Goal: Information Seeking & Learning: Learn about a topic

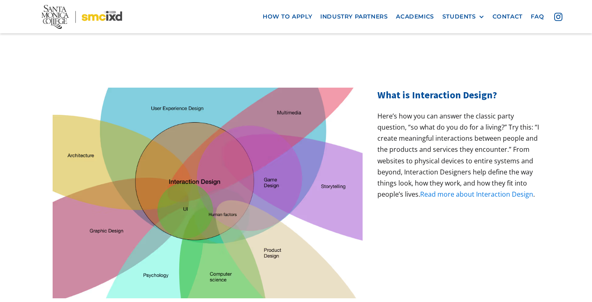
scroll to position [253, 0]
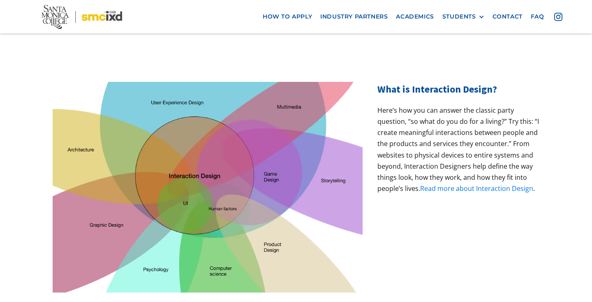
click at [477, 184] on link "Read more about Interaction Design" at bounding box center [476, 188] width 113 height 9
click at [445, 184] on link "Read more about Interaction Design" at bounding box center [476, 188] width 113 height 9
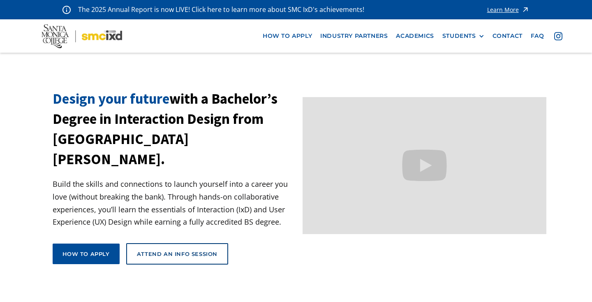
scroll to position [0, 0]
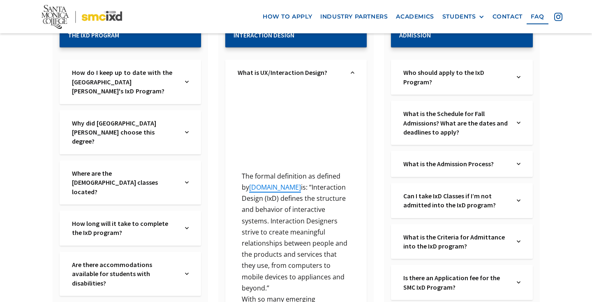
scroll to position [183, 0]
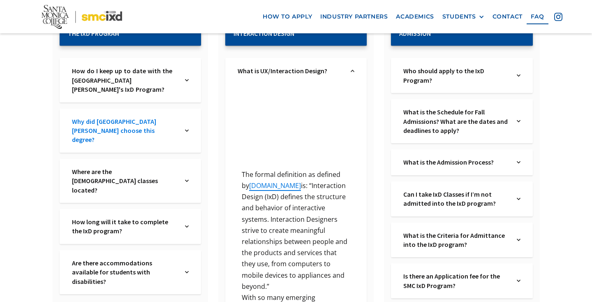
click at [89, 123] on link "Why did Santa Monica College choose this degree?" at bounding box center [124, 131] width 105 height 28
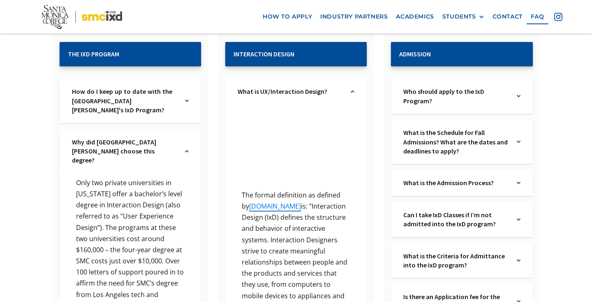
scroll to position [158, 0]
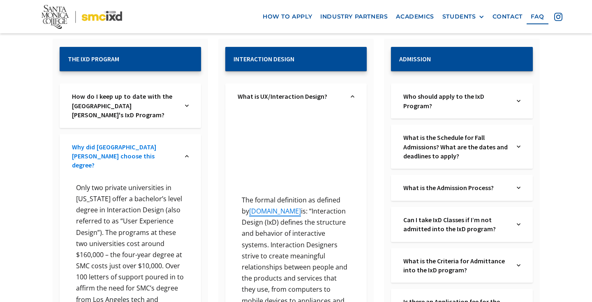
click at [135, 146] on link "Why did Santa Monica College choose this degree?" at bounding box center [124, 156] width 105 height 28
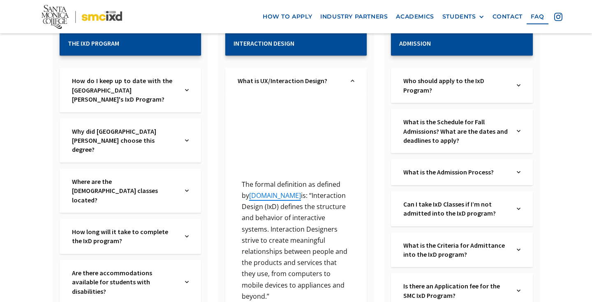
scroll to position [183, 0]
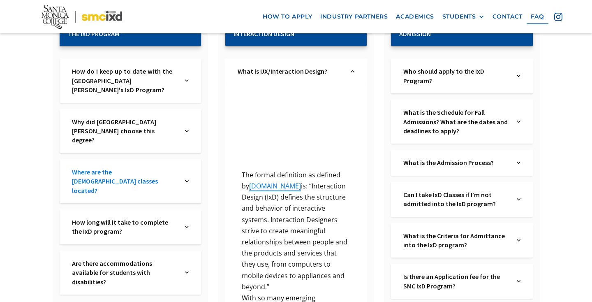
click at [95, 167] on link "Where are the IxD classes located?" at bounding box center [124, 181] width 105 height 28
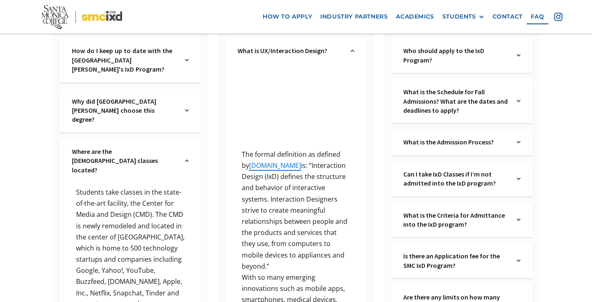
scroll to position [209, 0]
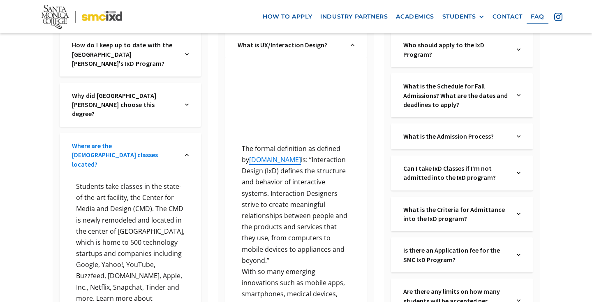
click at [102, 141] on link "Where are the IxD classes located?" at bounding box center [124, 155] width 105 height 28
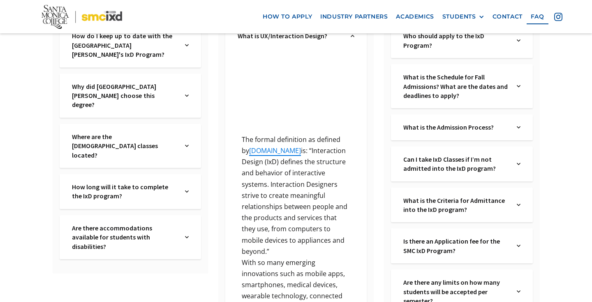
scroll to position [219, 0]
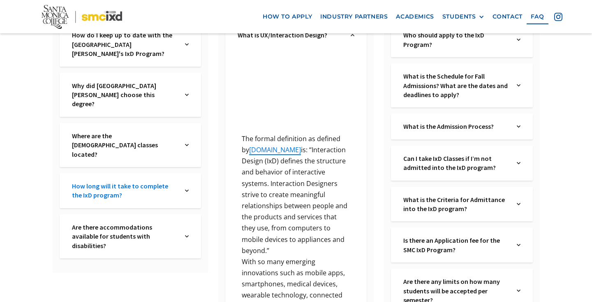
click at [106, 181] on link "How long will it take to complete the IxD program?" at bounding box center [124, 190] width 105 height 19
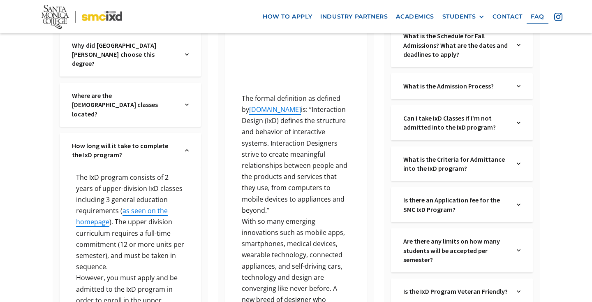
scroll to position [232, 0]
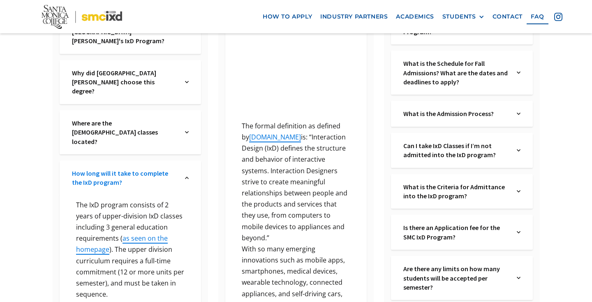
click at [86, 169] on link "How long will it take to complete the IxD program?" at bounding box center [124, 178] width 105 height 19
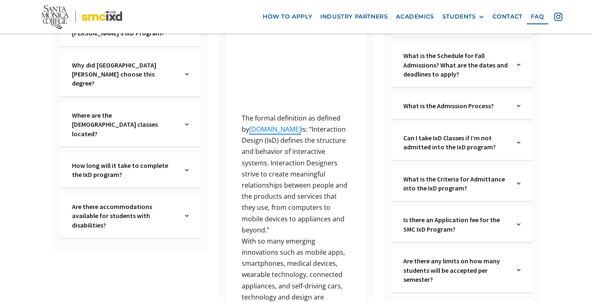
scroll to position [243, 0]
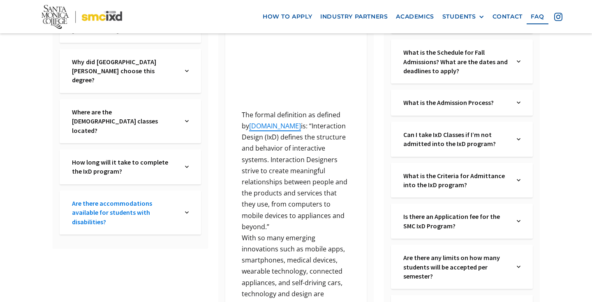
click at [83, 199] on link "Are there accommodations available for students with disabilities?" at bounding box center [124, 213] width 105 height 28
click at [90, 199] on link "Are there accommodations available for students with disabilities?" at bounding box center [124, 213] width 105 height 28
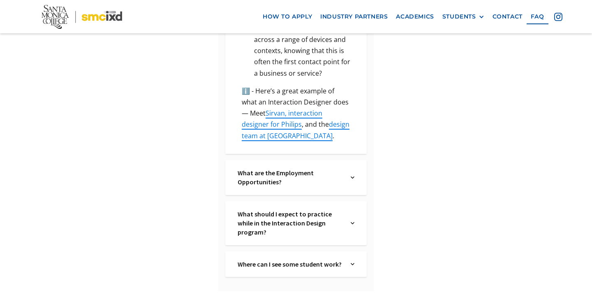
scroll to position [649, 0]
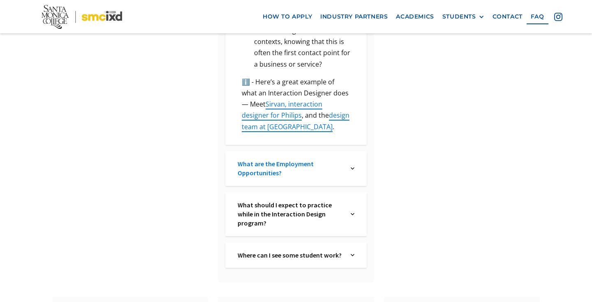
click at [250, 159] on link "What are the Employment Opportunities?" at bounding box center [290, 168] width 105 height 19
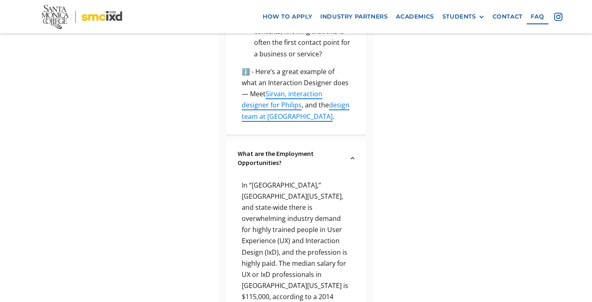
scroll to position [643, 0]
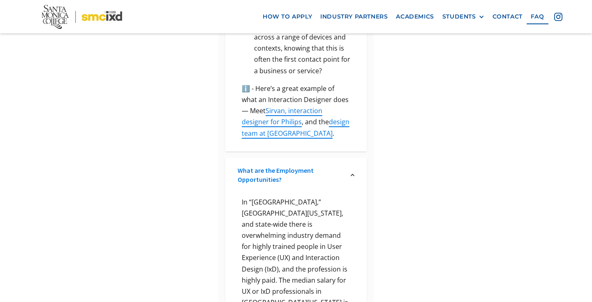
click at [257, 166] on link "What are the Employment Opportunities?" at bounding box center [290, 175] width 105 height 19
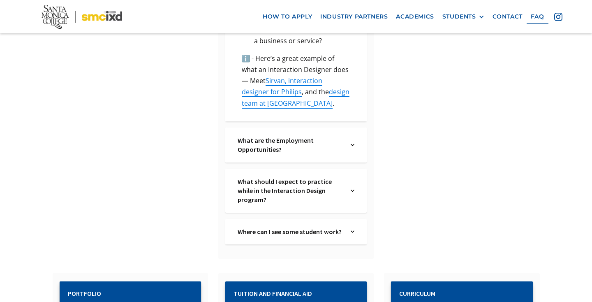
scroll to position [676, 0]
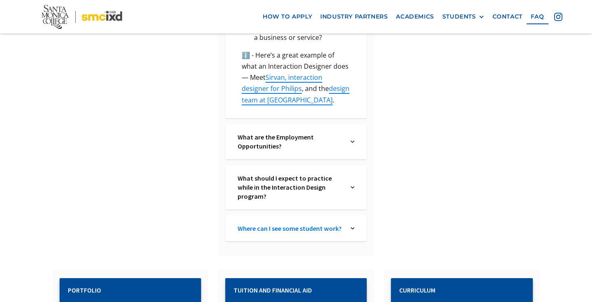
click at [250, 224] on link "Where can I see some student work?" at bounding box center [290, 228] width 105 height 9
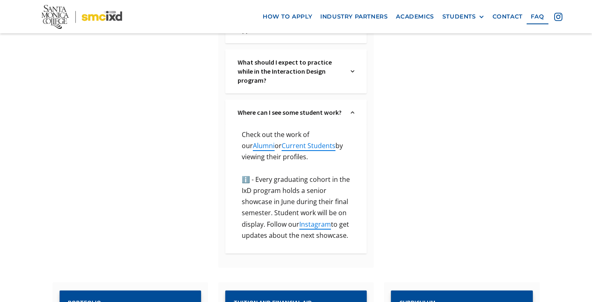
scroll to position [797, 0]
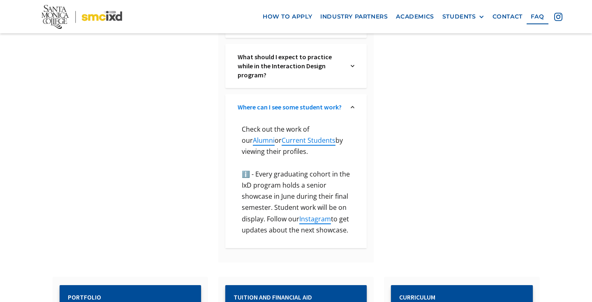
click at [266, 102] on link "Where can I see some student work?" at bounding box center [290, 106] width 105 height 9
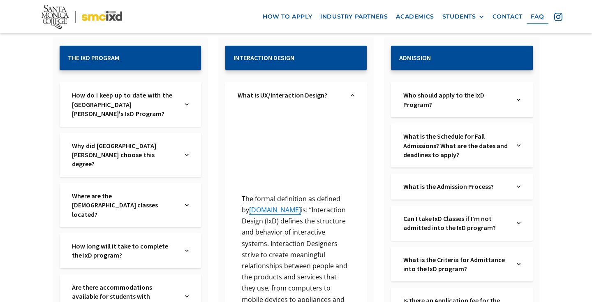
scroll to position [156, 0]
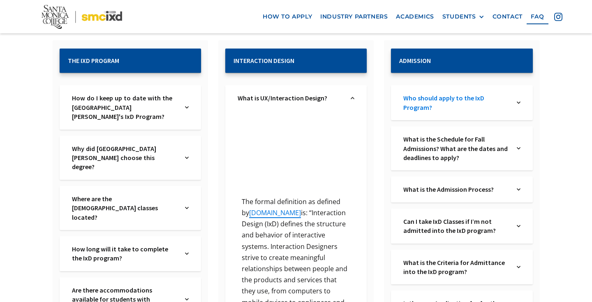
click at [413, 106] on link "Who should apply to the IxD Program?" at bounding box center [455, 102] width 105 height 19
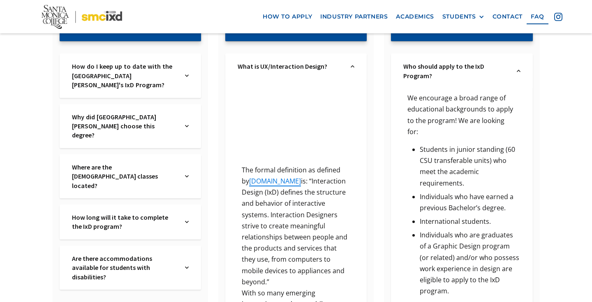
scroll to position [176, 0]
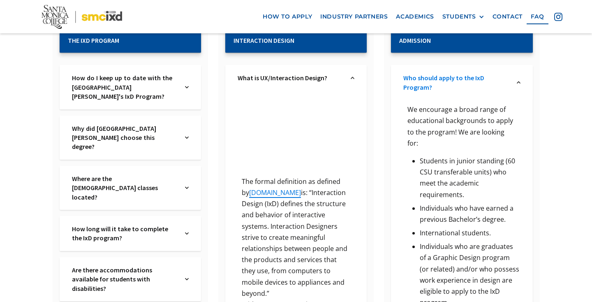
click at [421, 90] on link "Who should apply to the IxD Program?" at bounding box center [455, 82] width 105 height 19
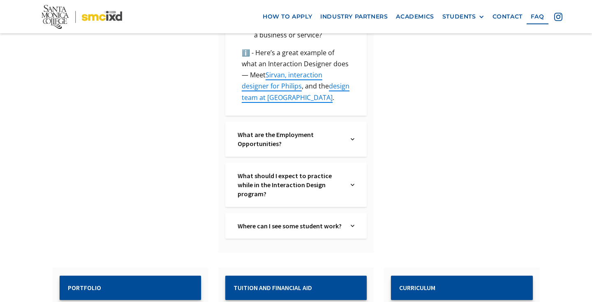
scroll to position [683, 0]
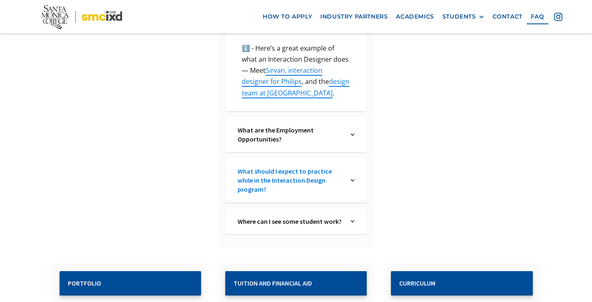
click at [288, 167] on link "What should I expect to practice while in the Interaction Design program?" at bounding box center [290, 181] width 105 height 28
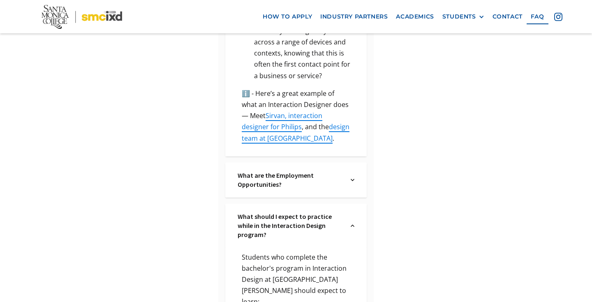
scroll to position [630, 0]
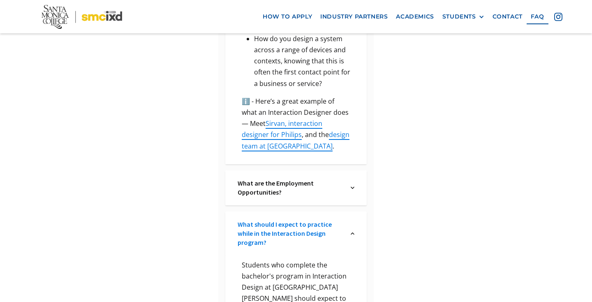
click at [281, 220] on link "What should I expect to practice while in the Interaction Design program?" at bounding box center [290, 234] width 105 height 28
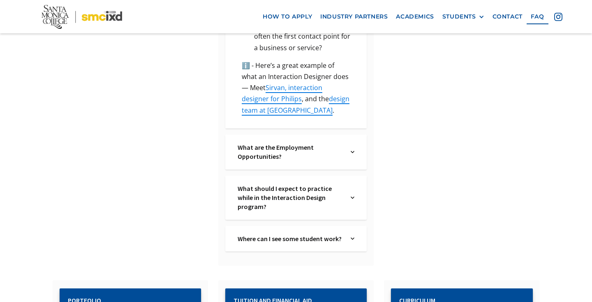
scroll to position [672, 0]
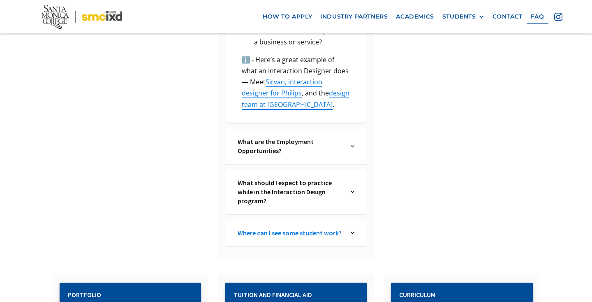
click at [258, 228] on link "Where can I see some student work?" at bounding box center [290, 232] width 105 height 9
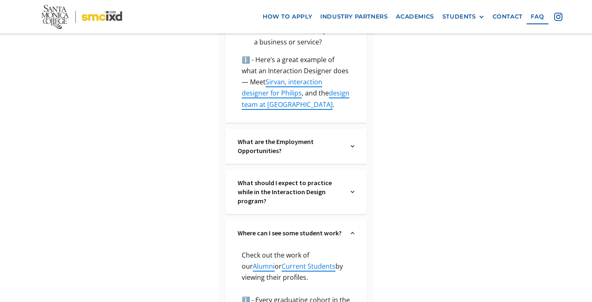
scroll to position [680, 0]
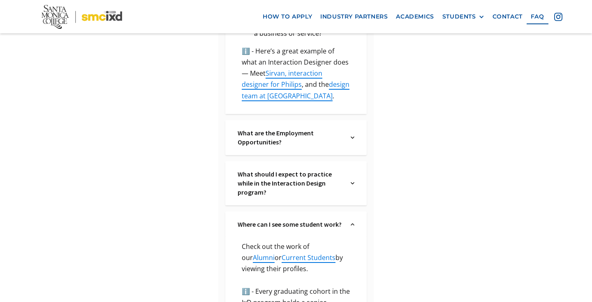
click at [261, 211] on div "Where can I see some student work? Text Link" at bounding box center [295, 223] width 141 height 25
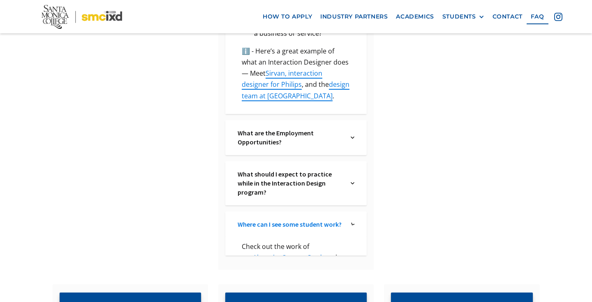
click at [261, 220] on link "Where can I see some student work?" at bounding box center [290, 224] width 105 height 9
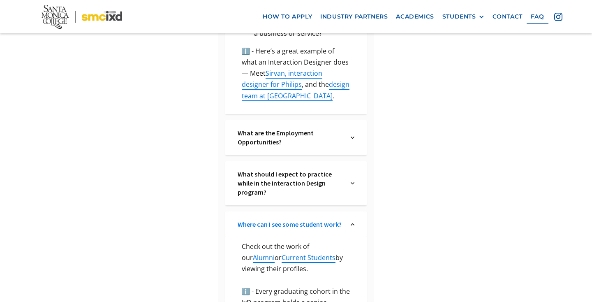
click at [261, 220] on link "Where can I see some student work?" at bounding box center [290, 224] width 105 height 9
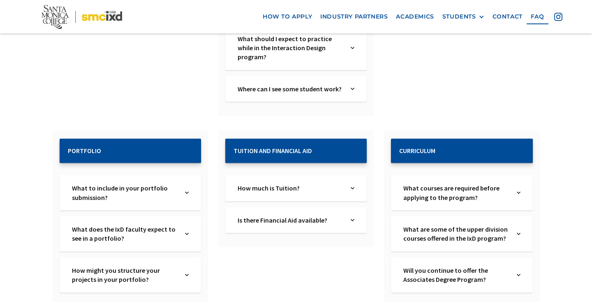
scroll to position [819, 0]
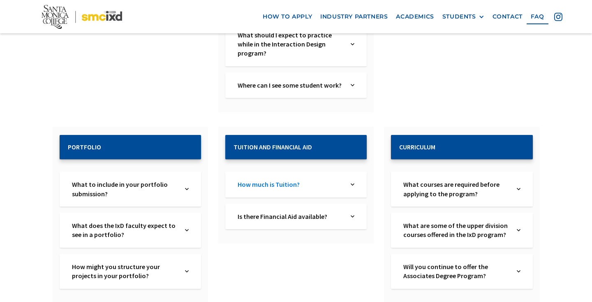
click at [261, 180] on link "How much is Tuition?" at bounding box center [290, 184] width 105 height 9
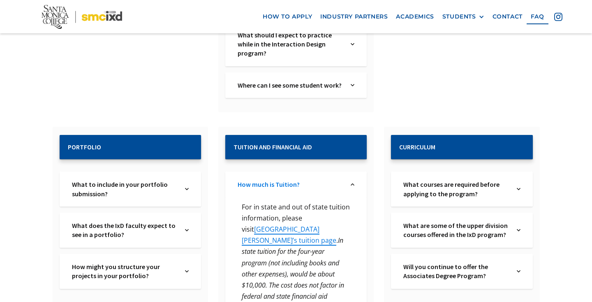
click at [260, 180] on link "How much is Tuition?" at bounding box center [290, 184] width 105 height 9
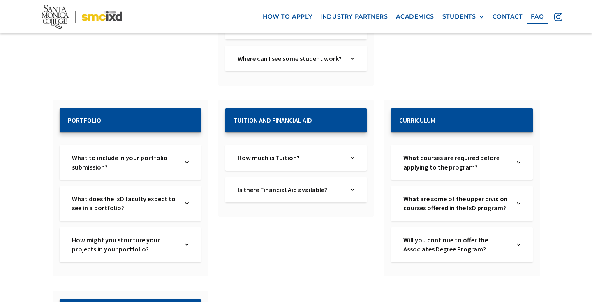
scroll to position [850, 0]
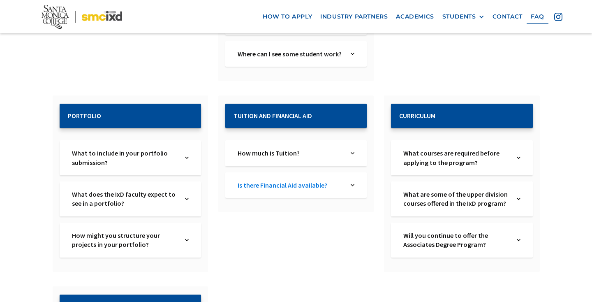
click at [266, 181] on link "Is there Financial Aid available?" at bounding box center [290, 185] width 105 height 9
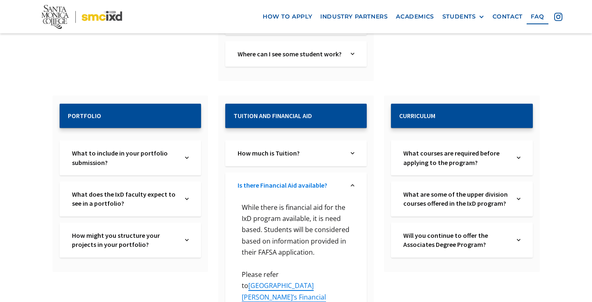
click at [266, 181] on link "Is there Financial Aid available?" at bounding box center [290, 185] width 105 height 9
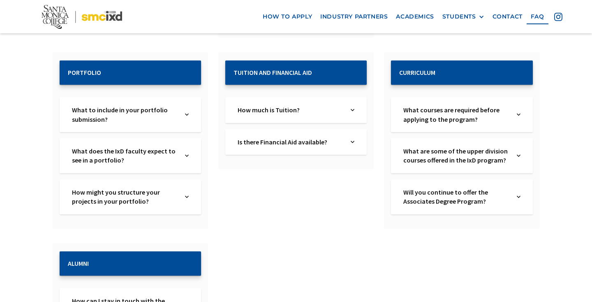
scroll to position [895, 0]
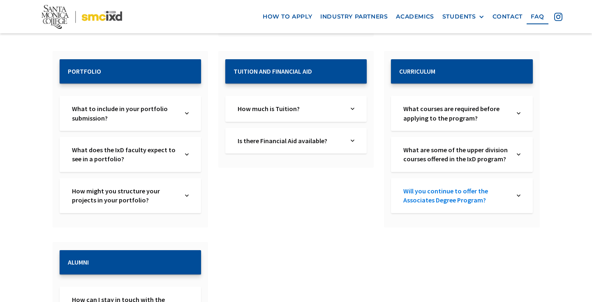
click at [417, 186] on link "Will you continue to offer the Associates Degree Program?" at bounding box center [455, 195] width 105 height 19
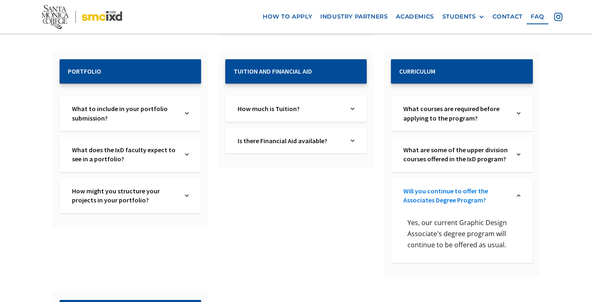
click at [417, 186] on link "Will you continue to offer the Associates Degree Program?" at bounding box center [455, 195] width 105 height 19
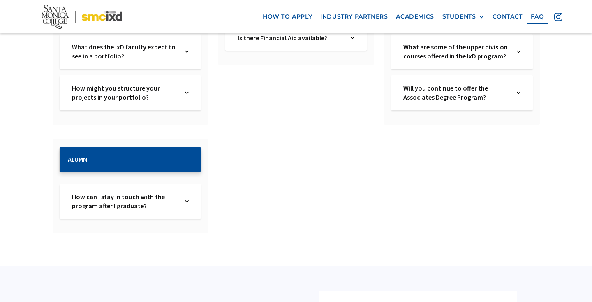
scroll to position [999, 0]
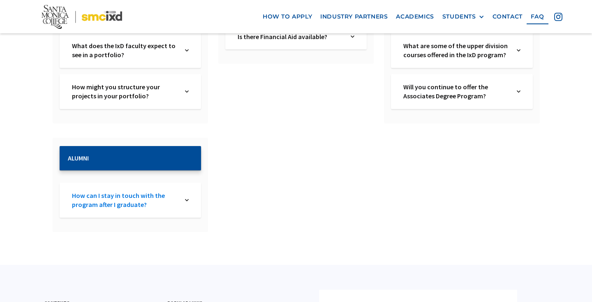
click at [148, 191] on link "How can I stay in touch with the program after I graduate?" at bounding box center [124, 200] width 105 height 19
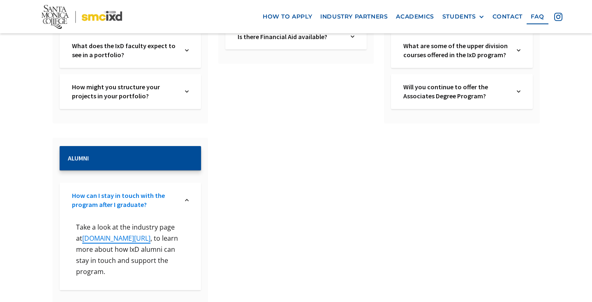
click at [148, 191] on link "How can I stay in touch with the program after I graduate?" at bounding box center [124, 200] width 105 height 19
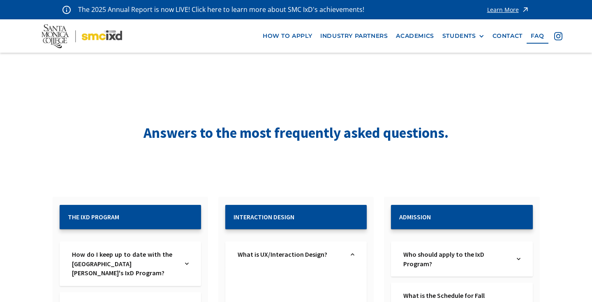
scroll to position [0, 0]
